Goal: Information Seeking & Learning: Find specific fact

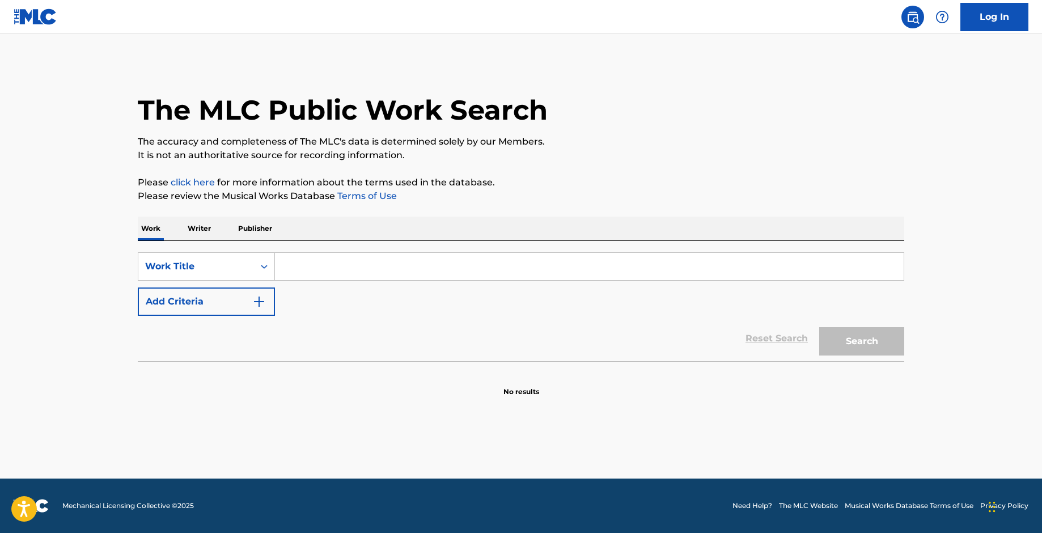
click at [336, 262] on input "Search Form" at bounding box center [589, 266] width 628 height 27
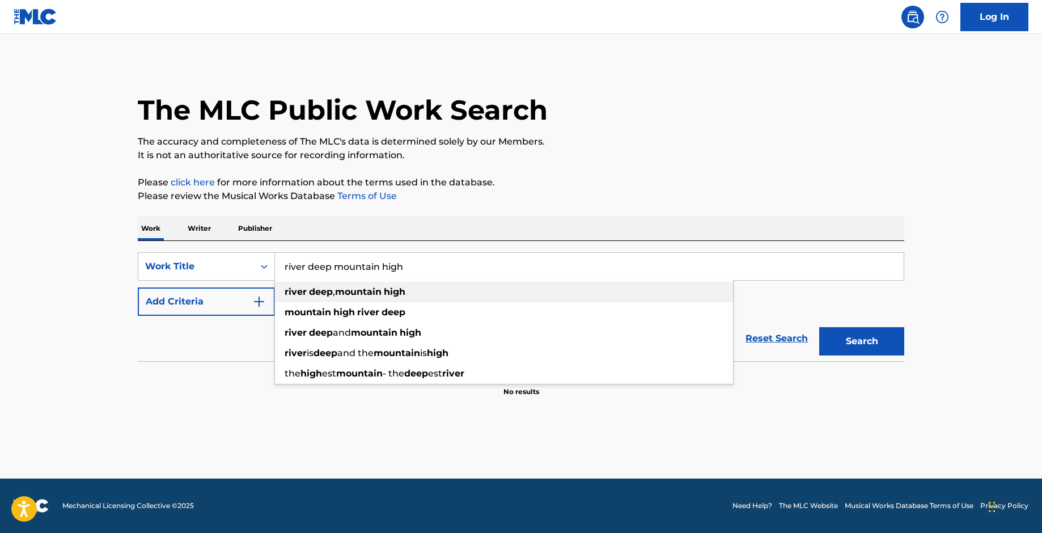
click at [322, 291] on strong "deep" at bounding box center [321, 291] width 24 height 11
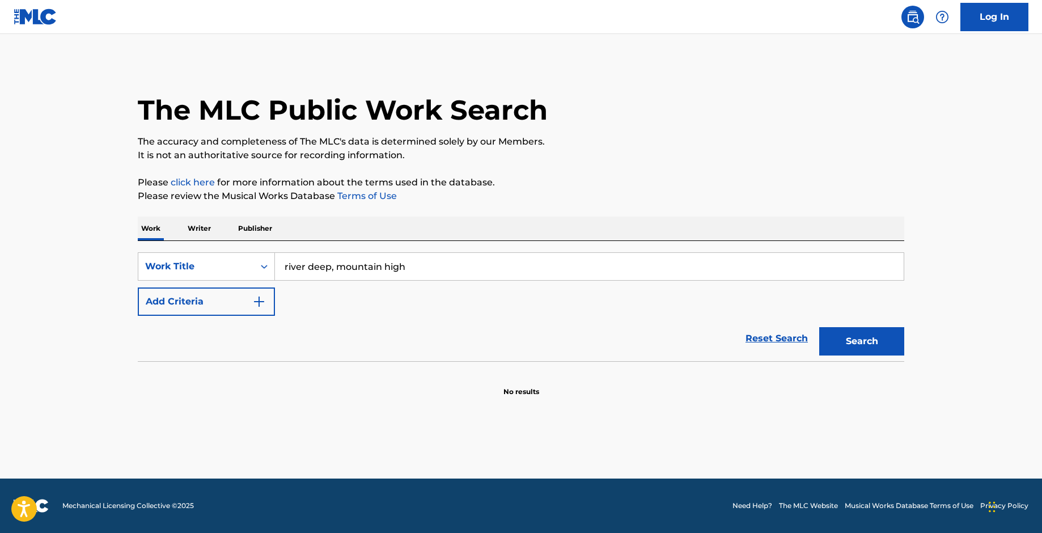
click at [329, 265] on input "river deep, mountain high" at bounding box center [589, 266] width 628 height 27
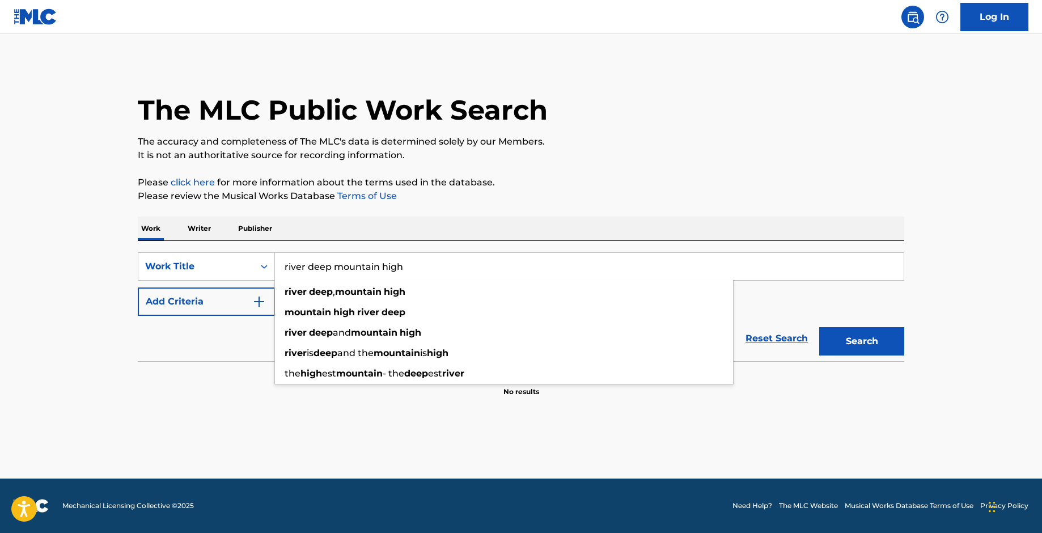
type input "river deep mountain high"
click at [819, 327] on button "Search" at bounding box center [861, 341] width 85 height 28
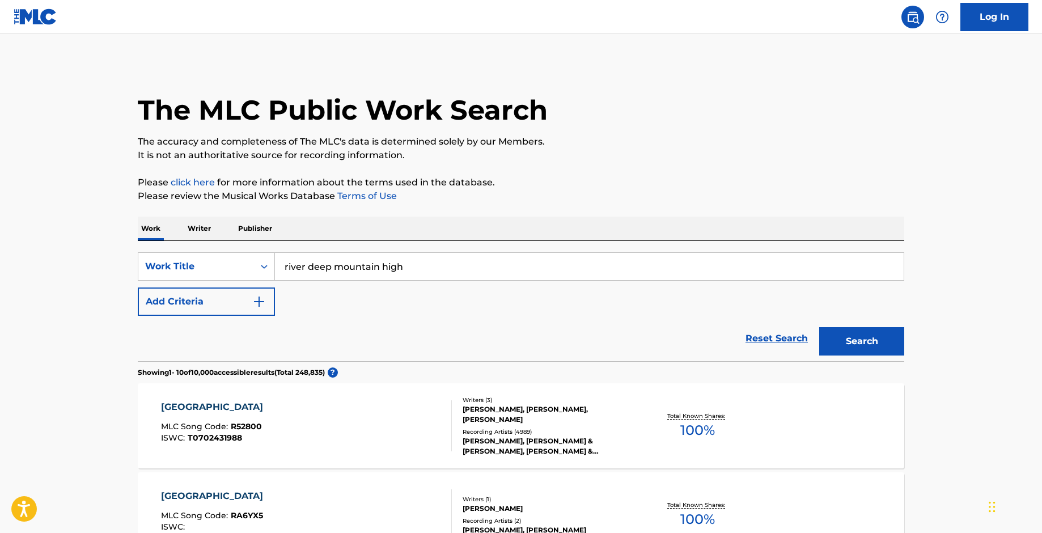
click at [242, 407] on div "[GEOGRAPHIC_DATA]" at bounding box center [215, 407] width 108 height 14
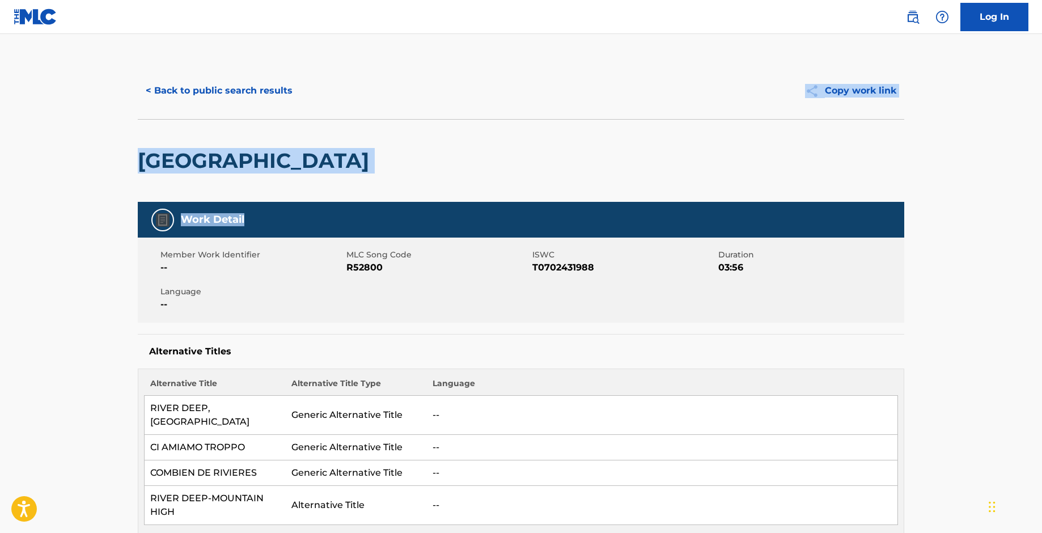
drag, startPoint x: 1041, startPoint y: 92, endPoint x: 1036, endPoint y: 236, distance: 144.6
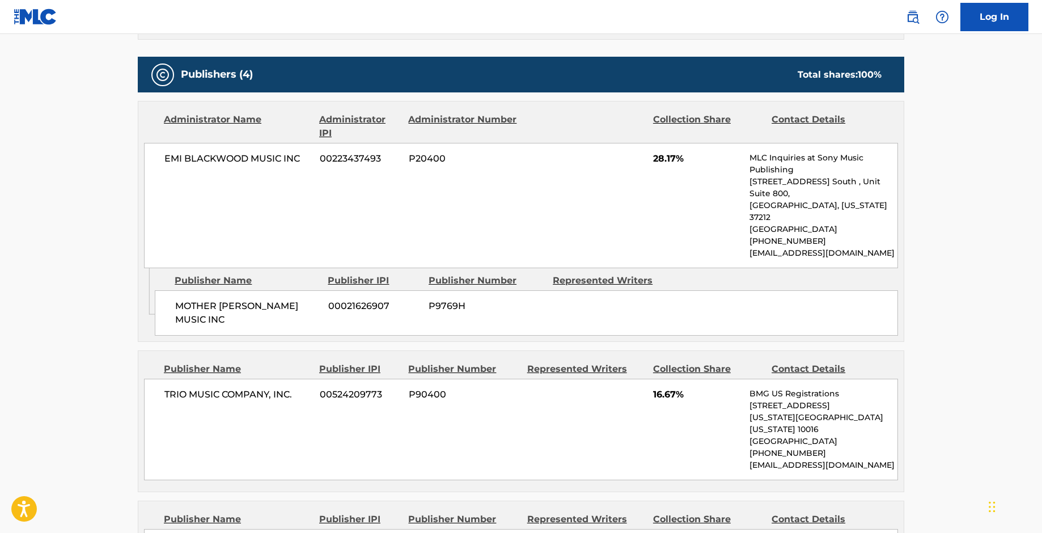
scroll to position [746, 0]
